Goal: Complete application form

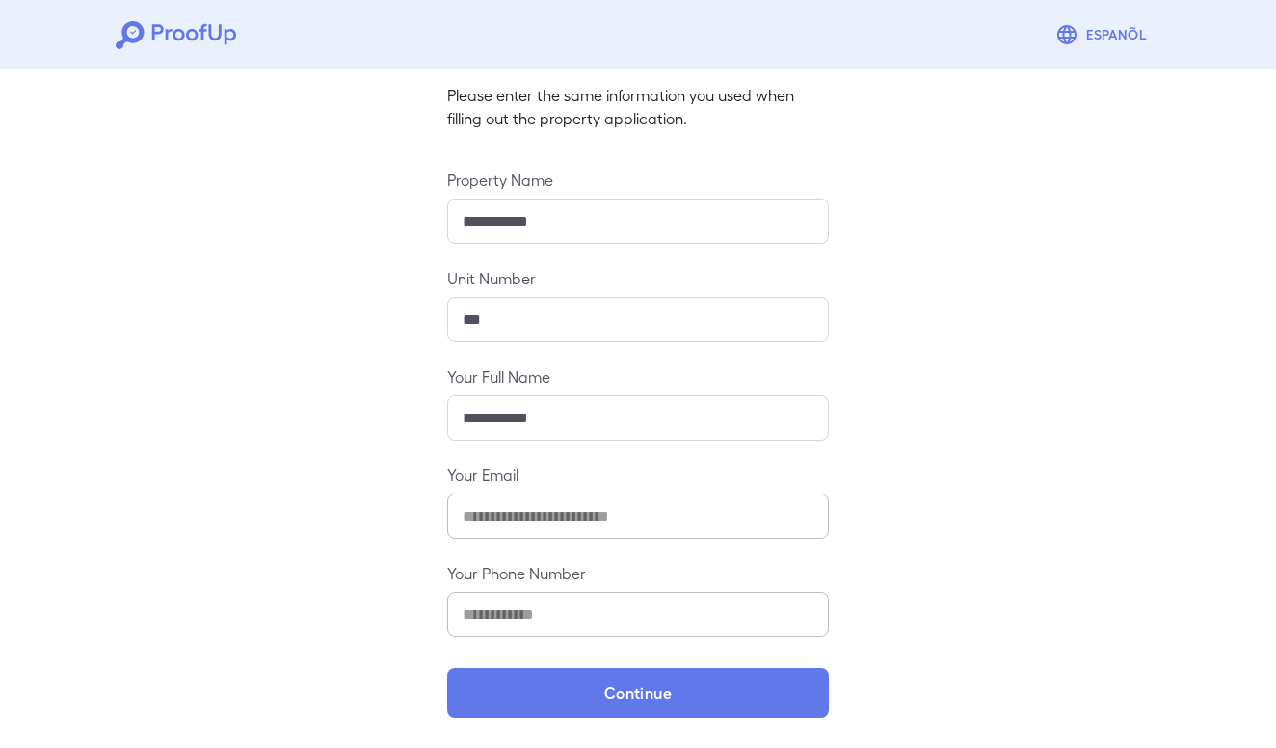
scroll to position [123, 0]
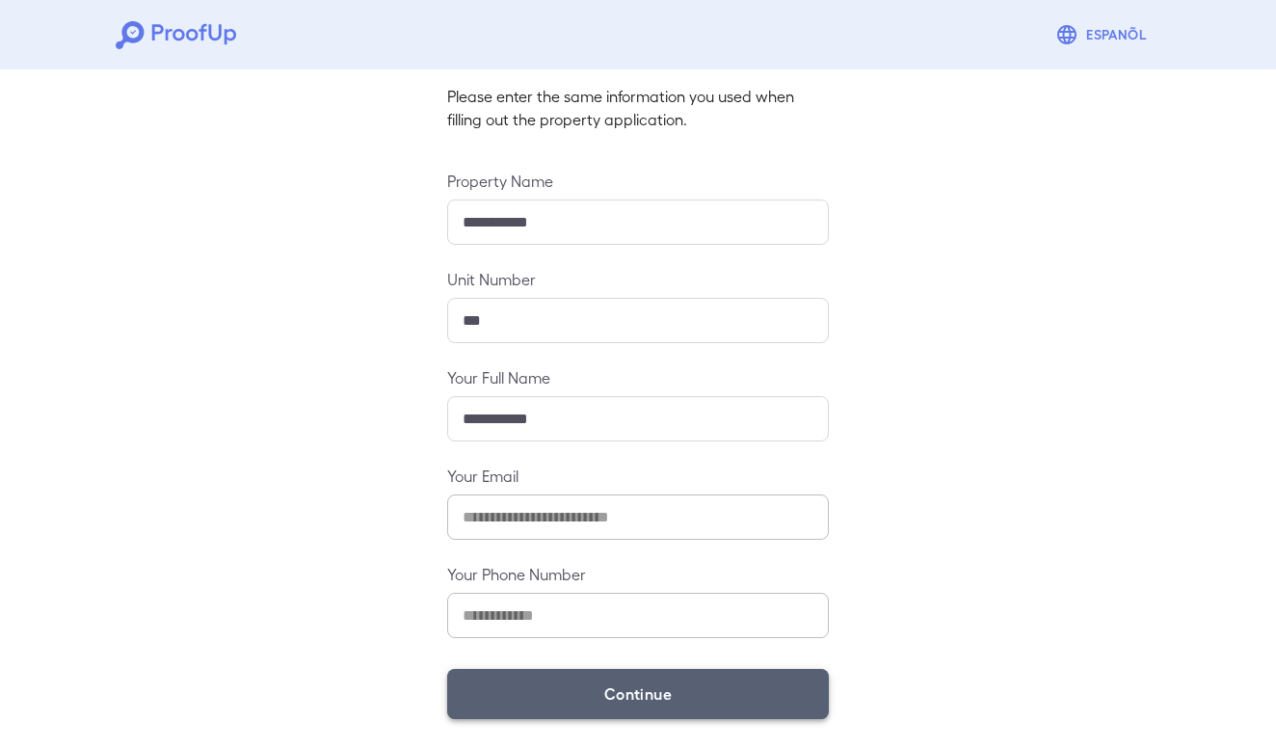
click at [630, 676] on button "Continue" at bounding box center [638, 694] width 382 height 50
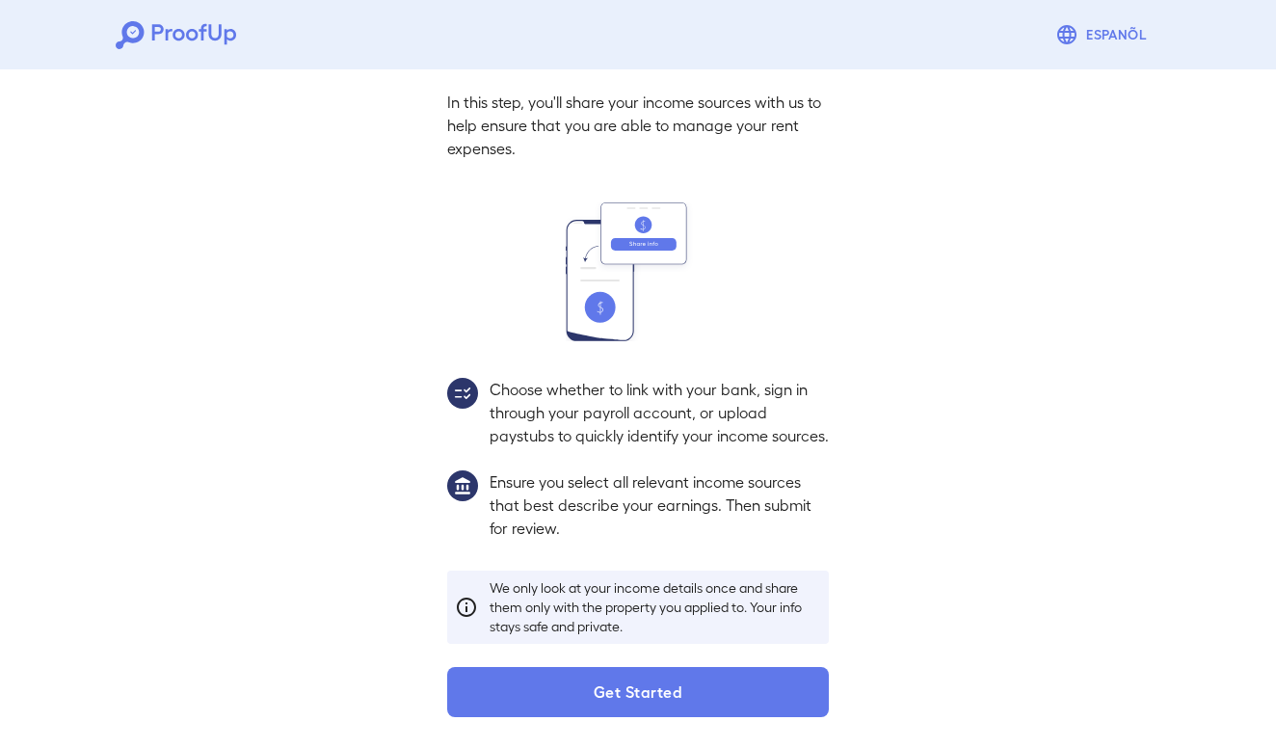
scroll to position [97, 0]
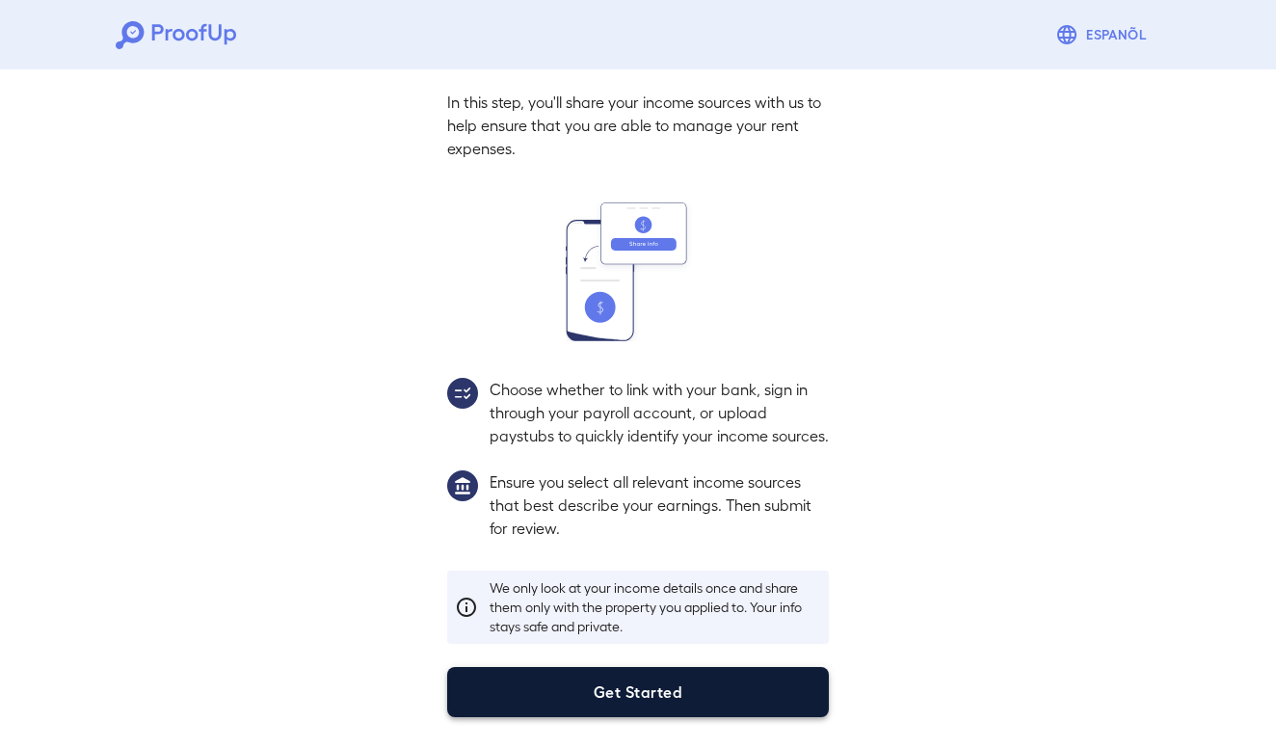
click at [655, 685] on button "Get Started" at bounding box center [638, 692] width 382 height 50
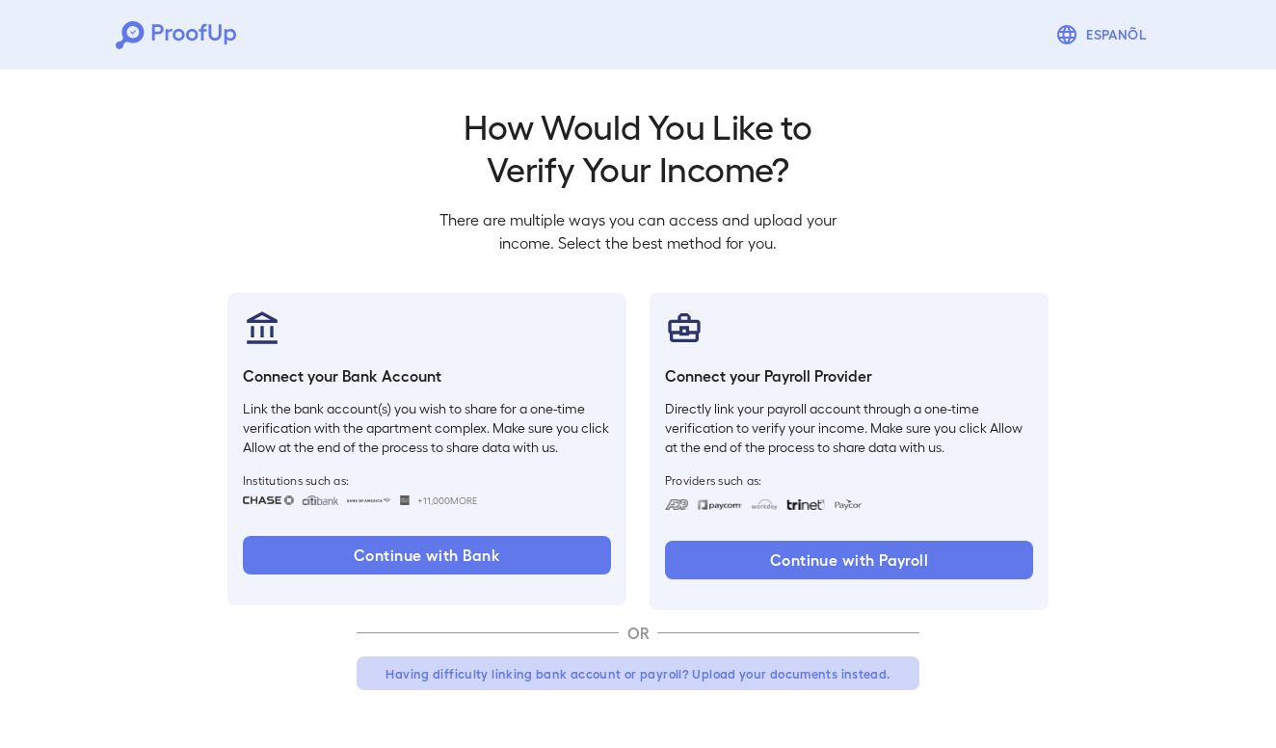
click at [732, 679] on button "Having difficulty linking bank account or payroll? Upload your documents instea…" at bounding box center [637, 673] width 563 height 35
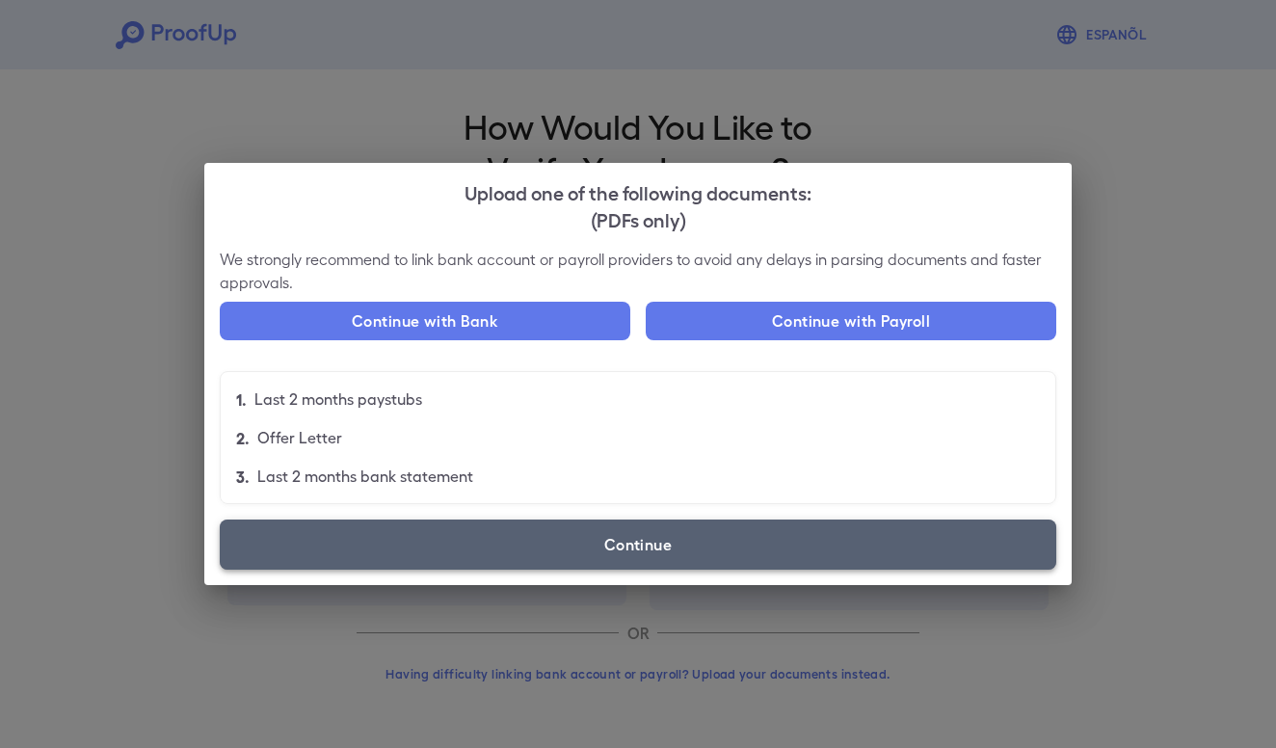
click at [718, 562] on label "Continue" at bounding box center [638, 544] width 836 height 50
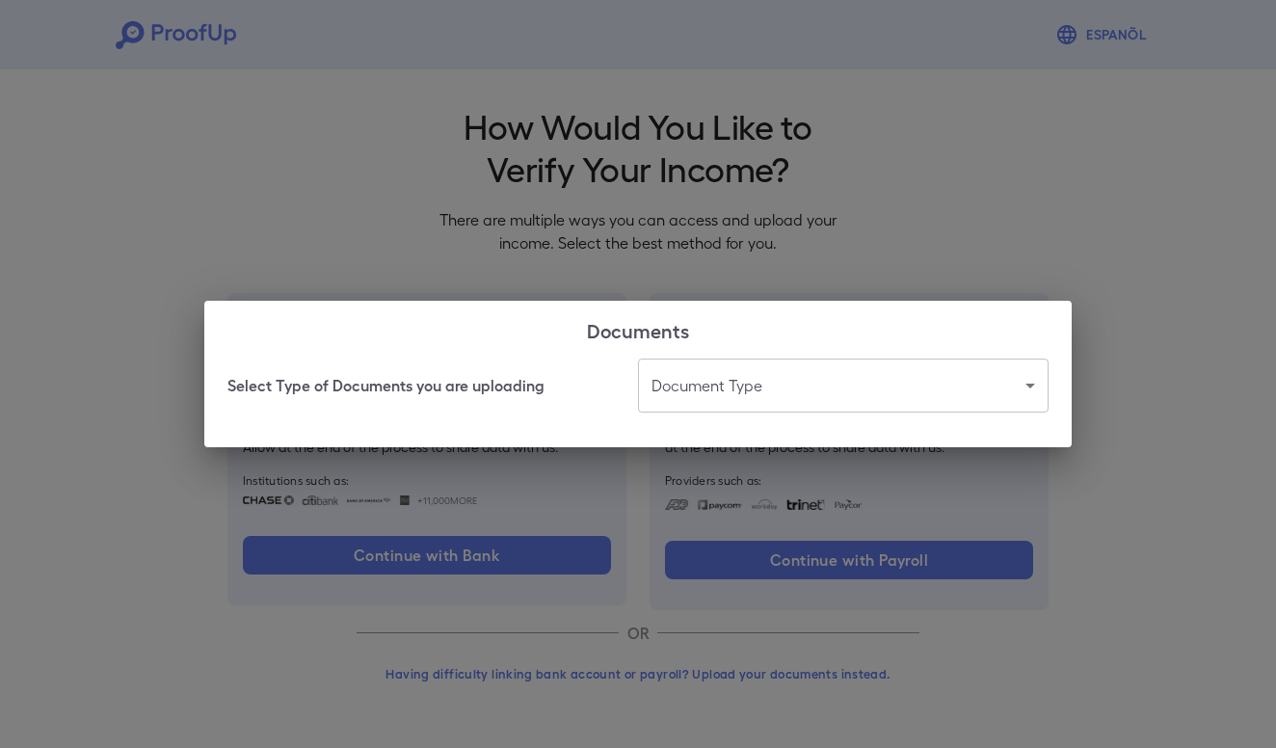
click at [783, 393] on body "Espanõl Go back How Would You Like to Verify Your Income? There are multiple wa…" at bounding box center [638, 368] width 1276 height 736
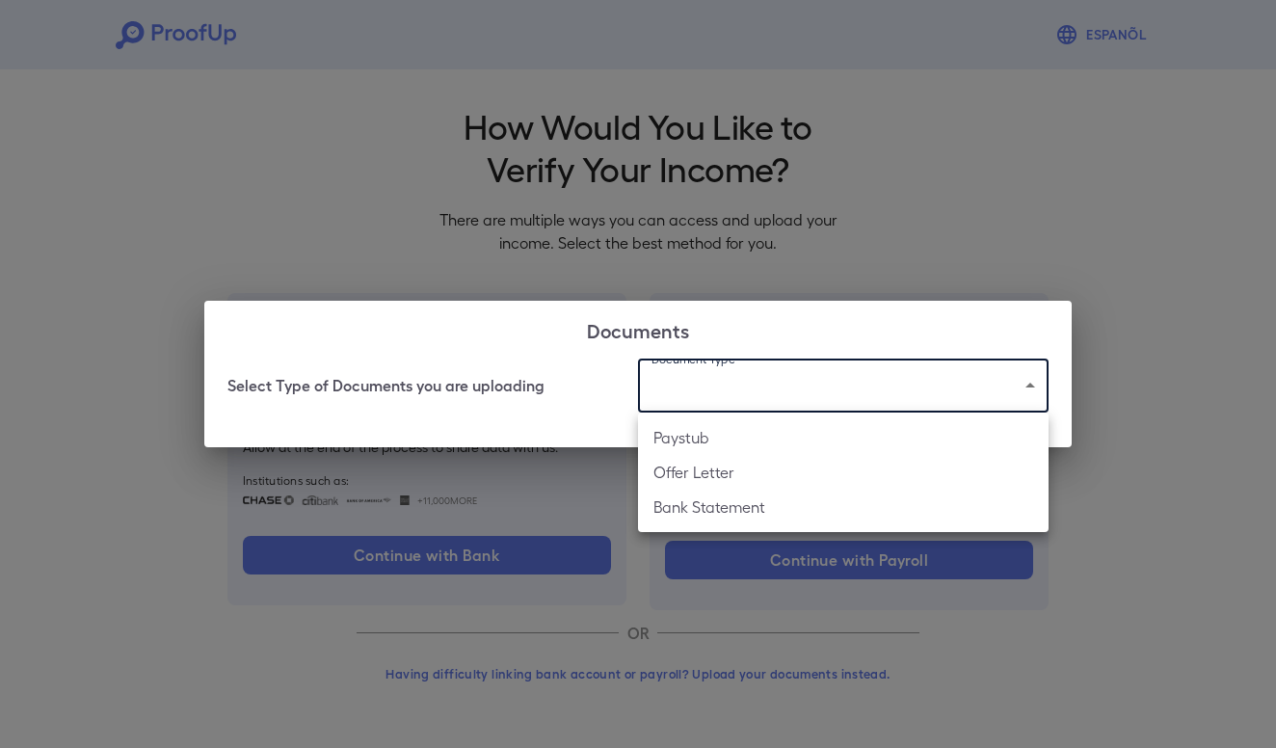
click at [751, 439] on li "Paystub" at bounding box center [843, 437] width 410 height 35
type input "*******"
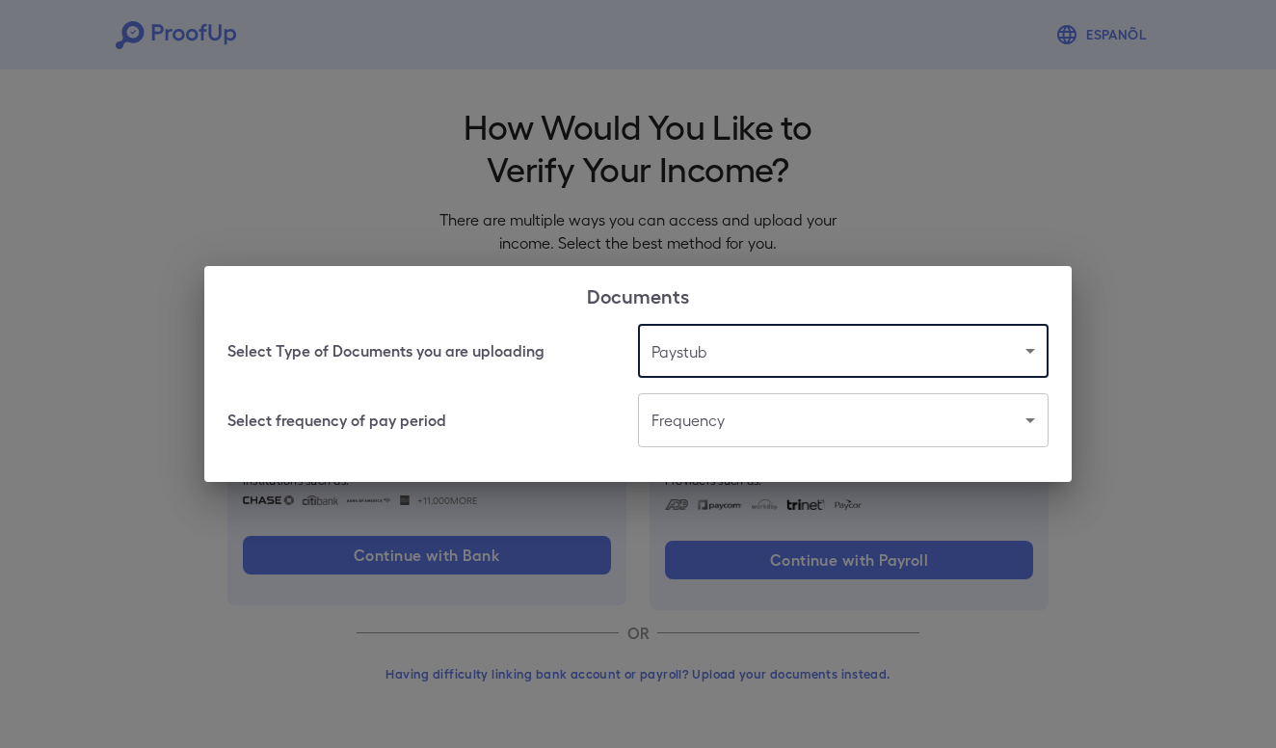
click at [766, 419] on body "Espanõl Go back How Would You Like to Verify Your Income? There are multiple wa…" at bounding box center [638, 368] width 1276 height 736
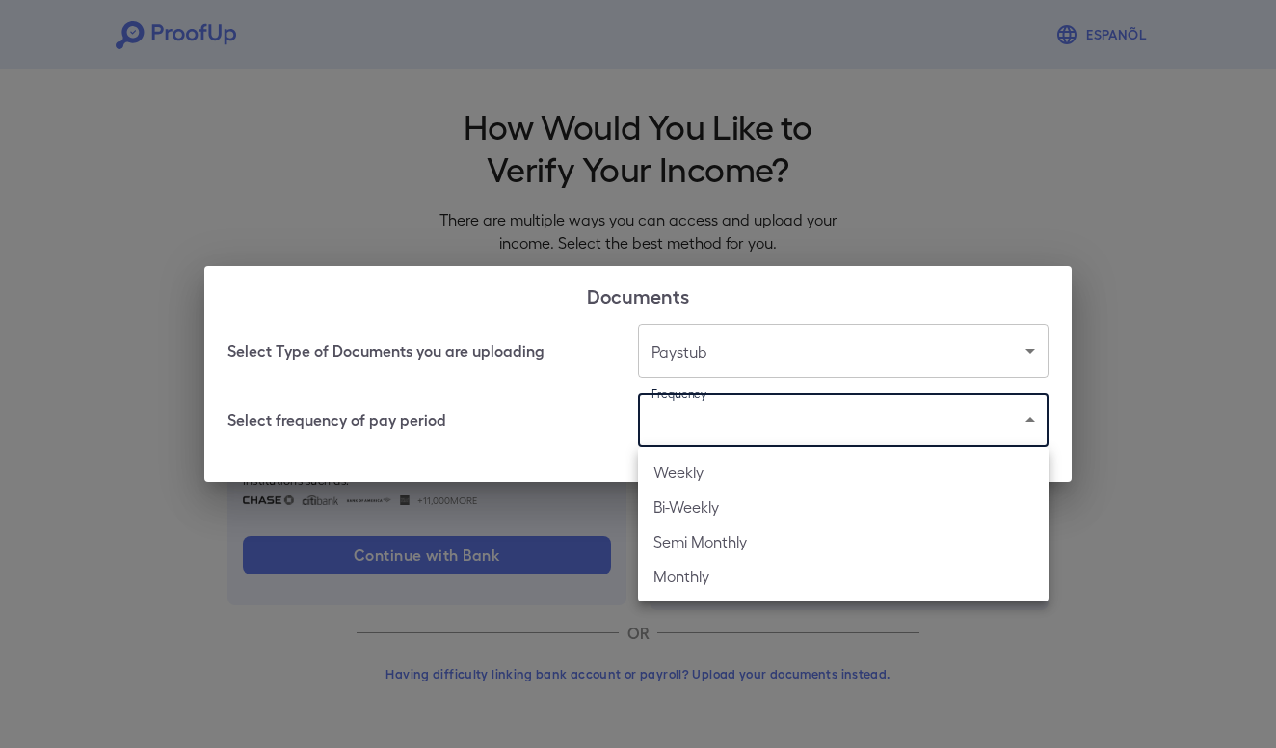
click at [733, 505] on li "Bi-Weekly" at bounding box center [843, 506] width 410 height 35
type input "*********"
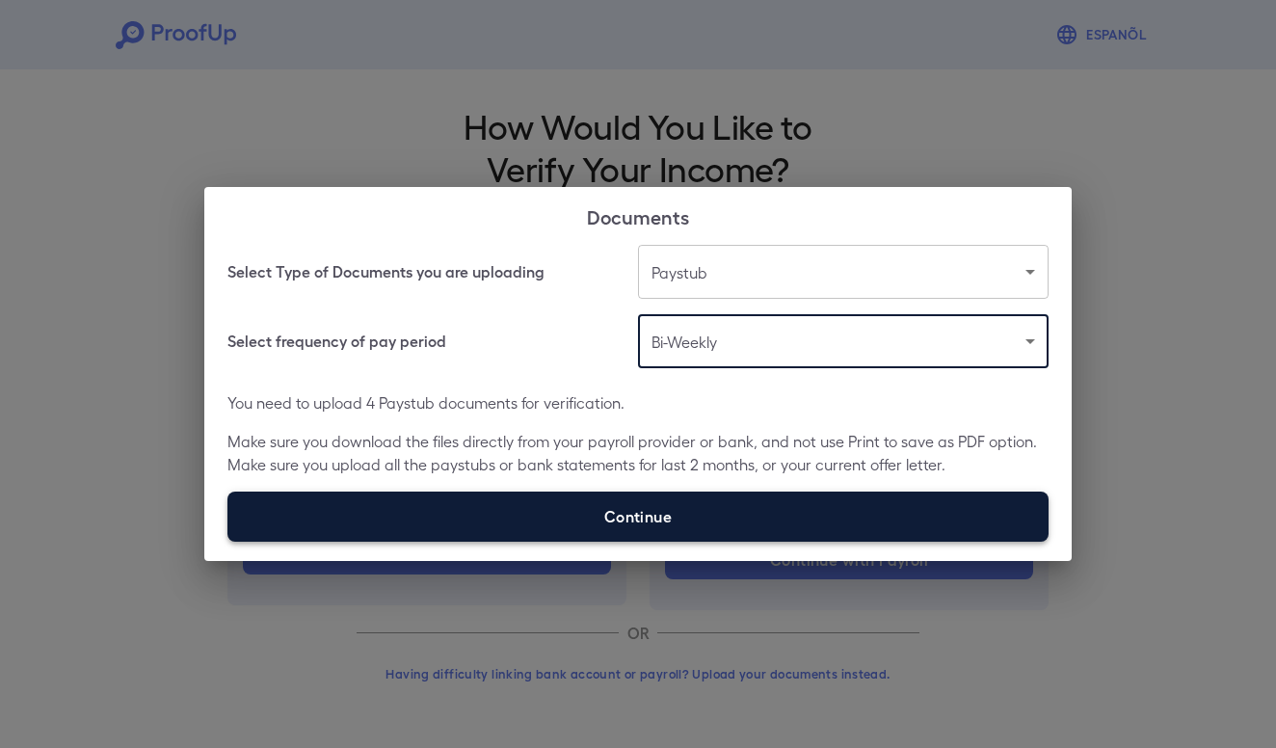
click at [718, 506] on label "Continue" at bounding box center [637, 516] width 821 height 50
click at [228, 540] on input "Continue" at bounding box center [227, 540] width 1 height 1
